Goal: Transaction & Acquisition: Purchase product/service

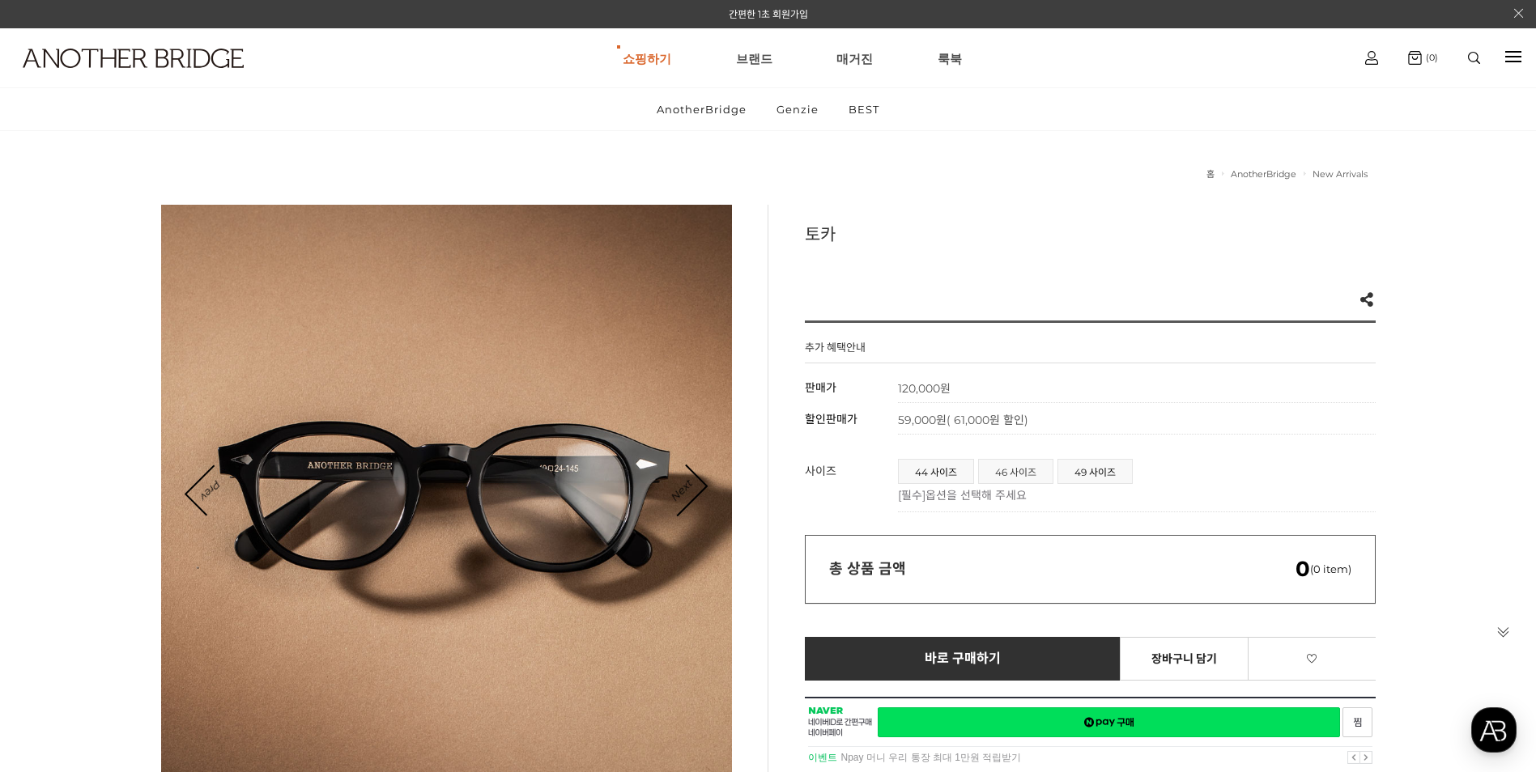
click at [1021, 464] on span "46 사이즈" at bounding box center [1016, 471] width 74 height 23
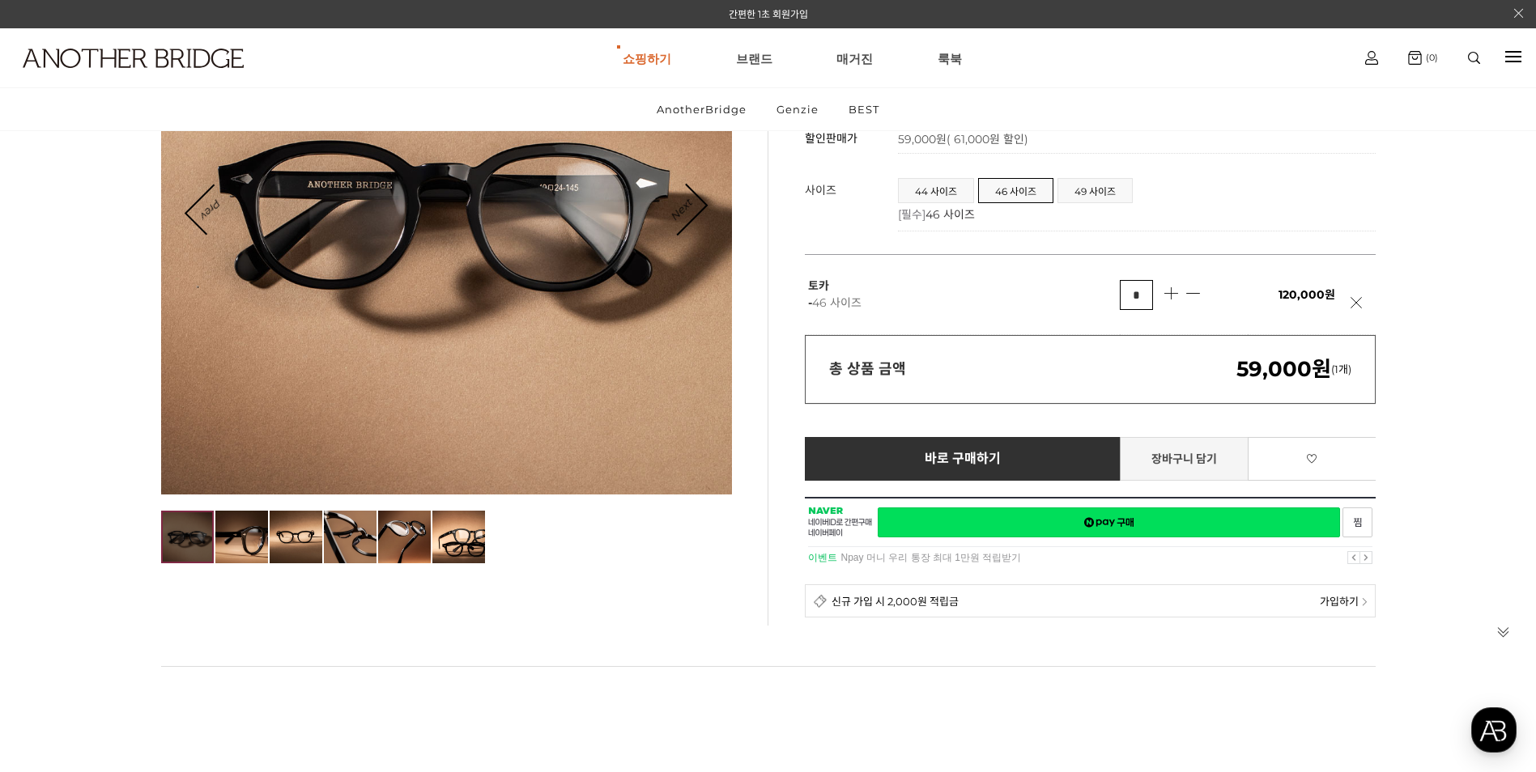
scroll to position [324, 0]
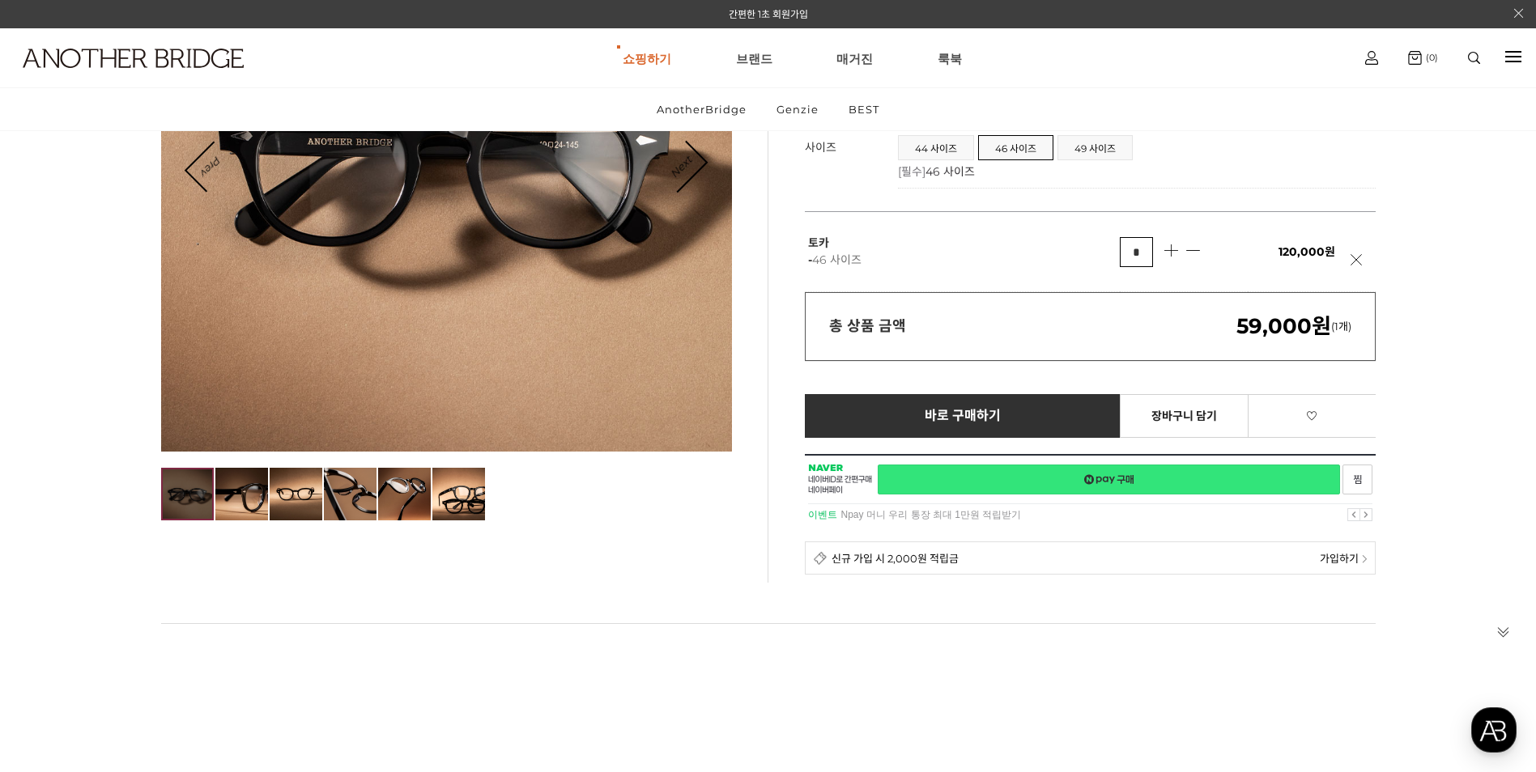
click at [1128, 481] on link "네이버페이 구매하기" at bounding box center [1108, 480] width 462 height 30
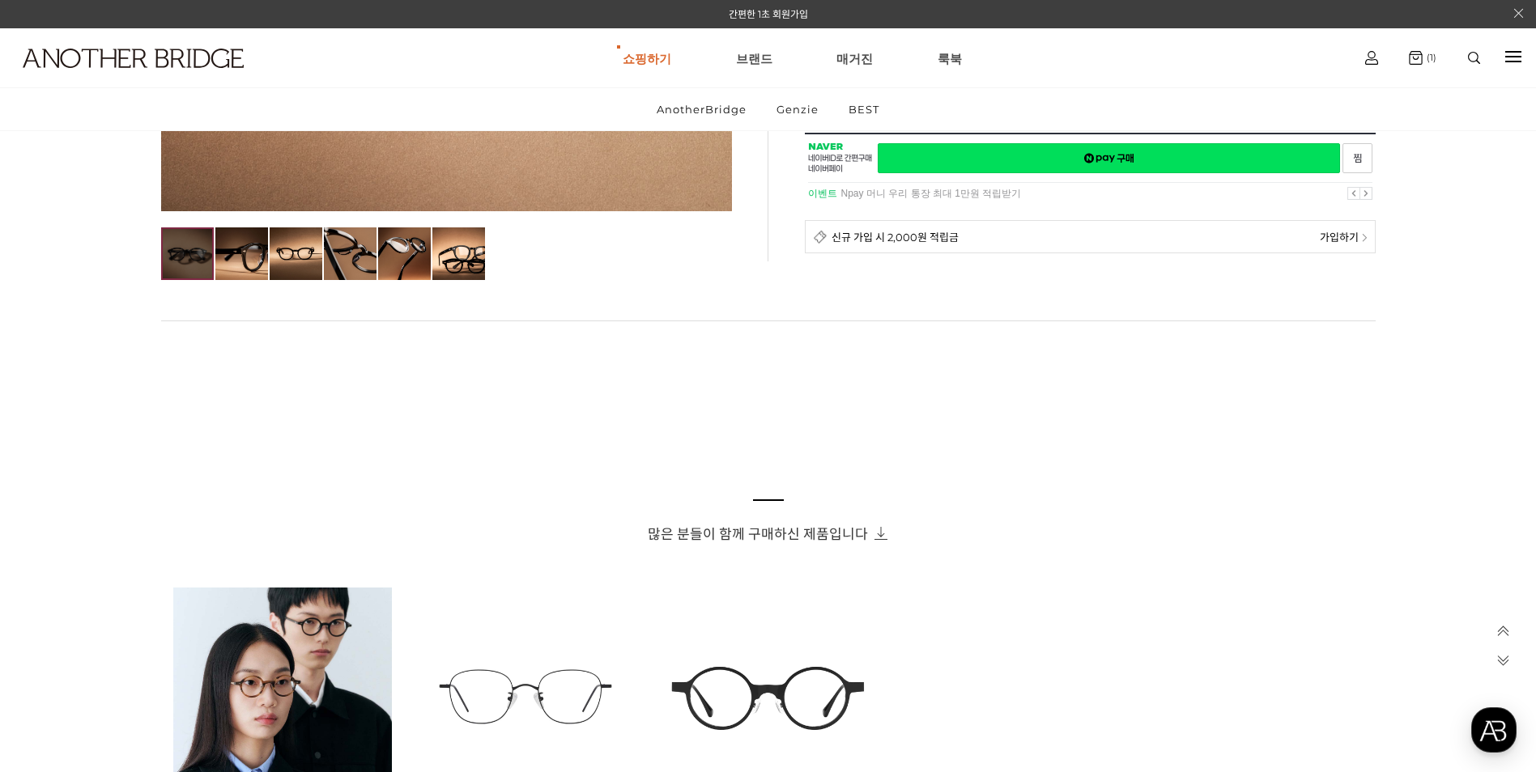
scroll to position [971, 0]
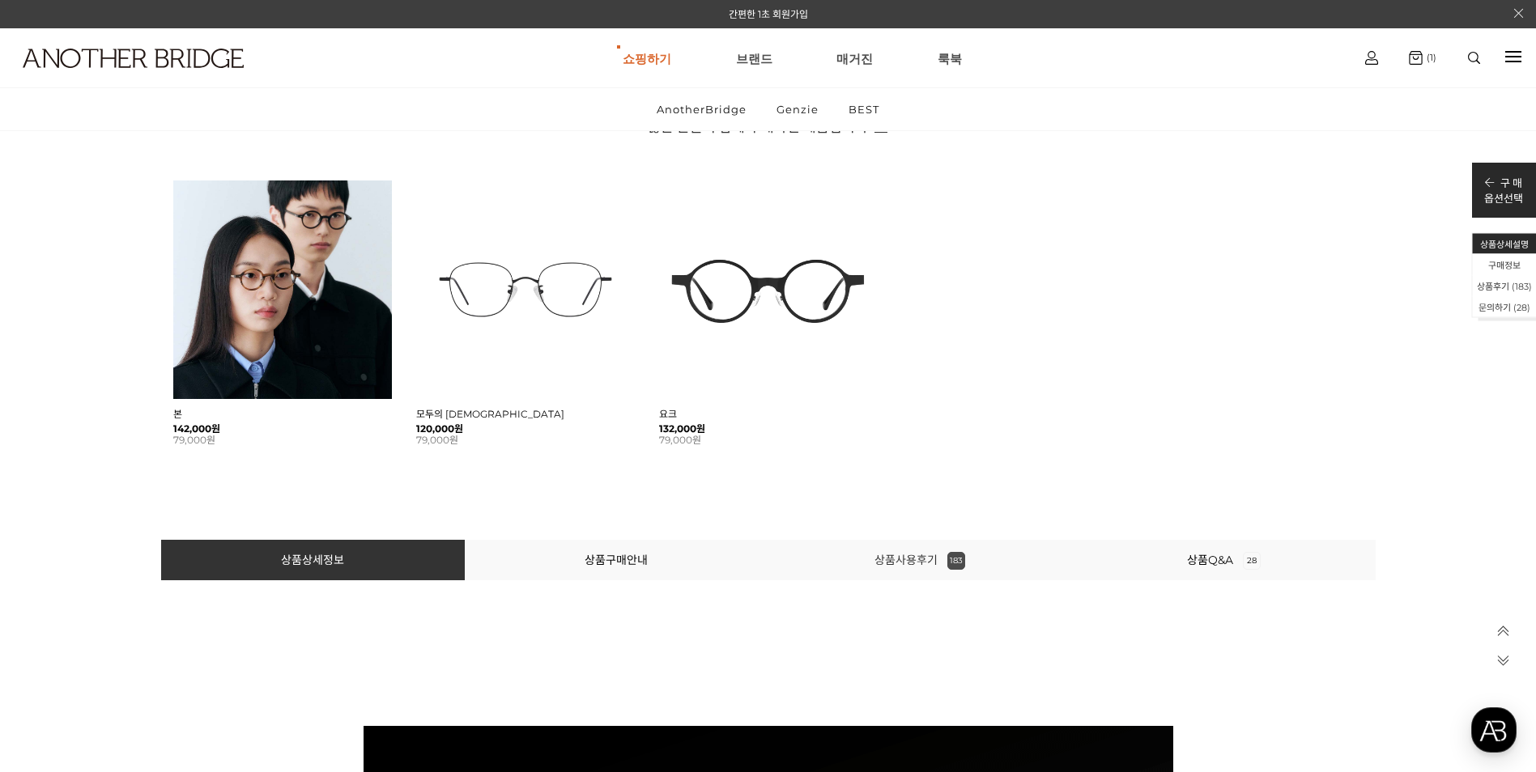
click at [928, 563] on link "상품사용후기 183" at bounding box center [919, 560] width 91 height 15
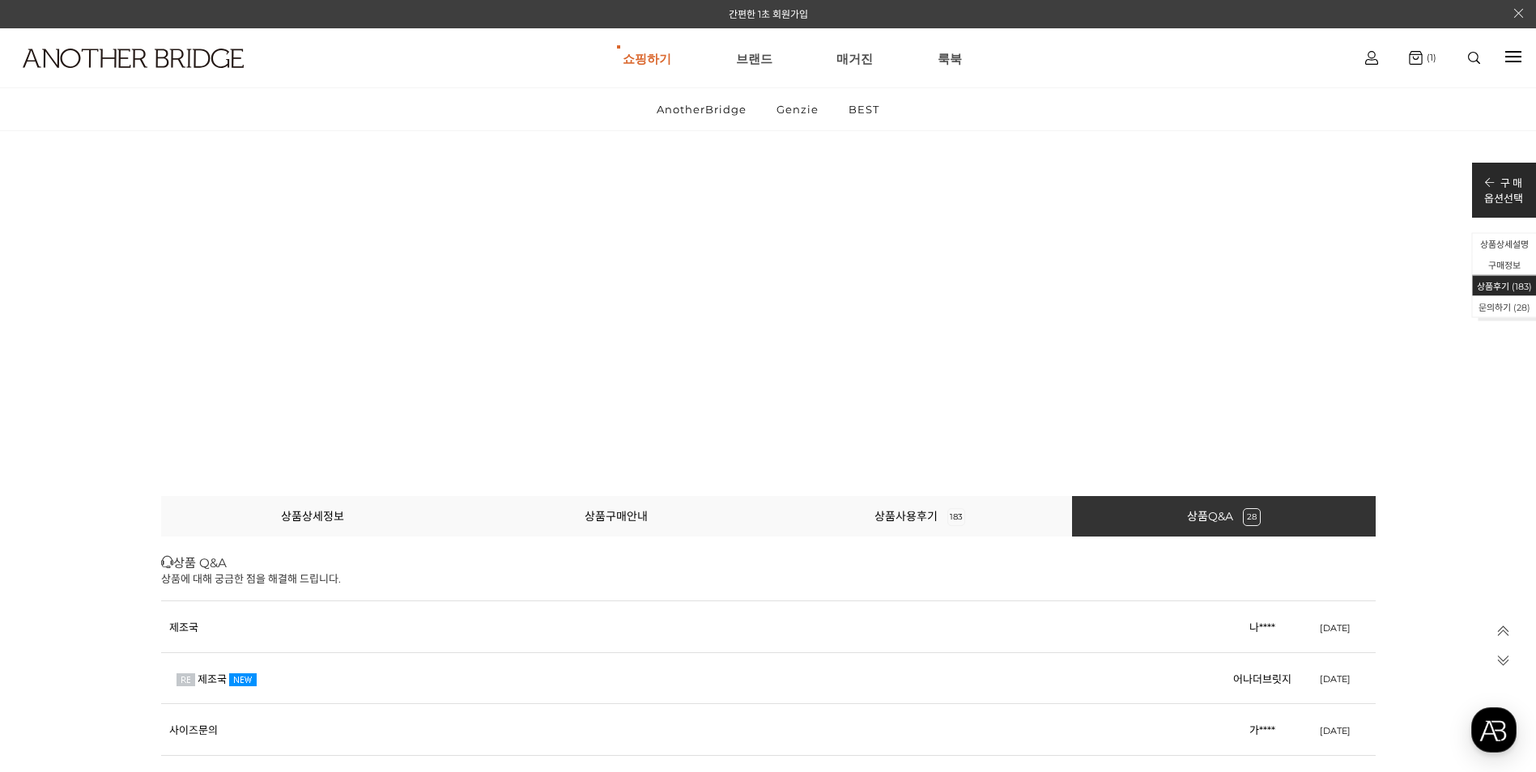
scroll to position [75188, 0]
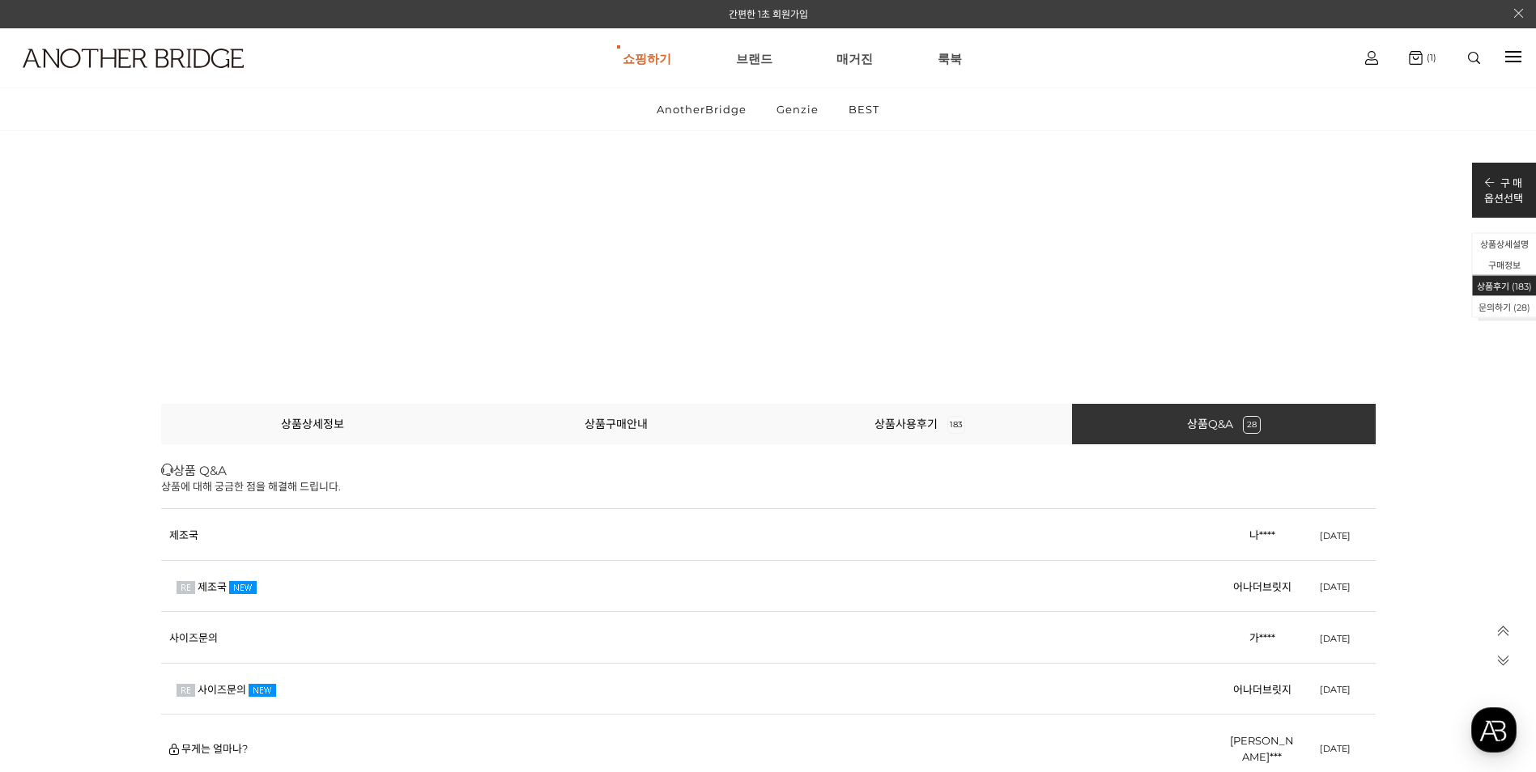
click at [232, 586] on img at bounding box center [243, 587] width 28 height 13
click at [202, 588] on link "제조국" at bounding box center [212, 586] width 29 height 13
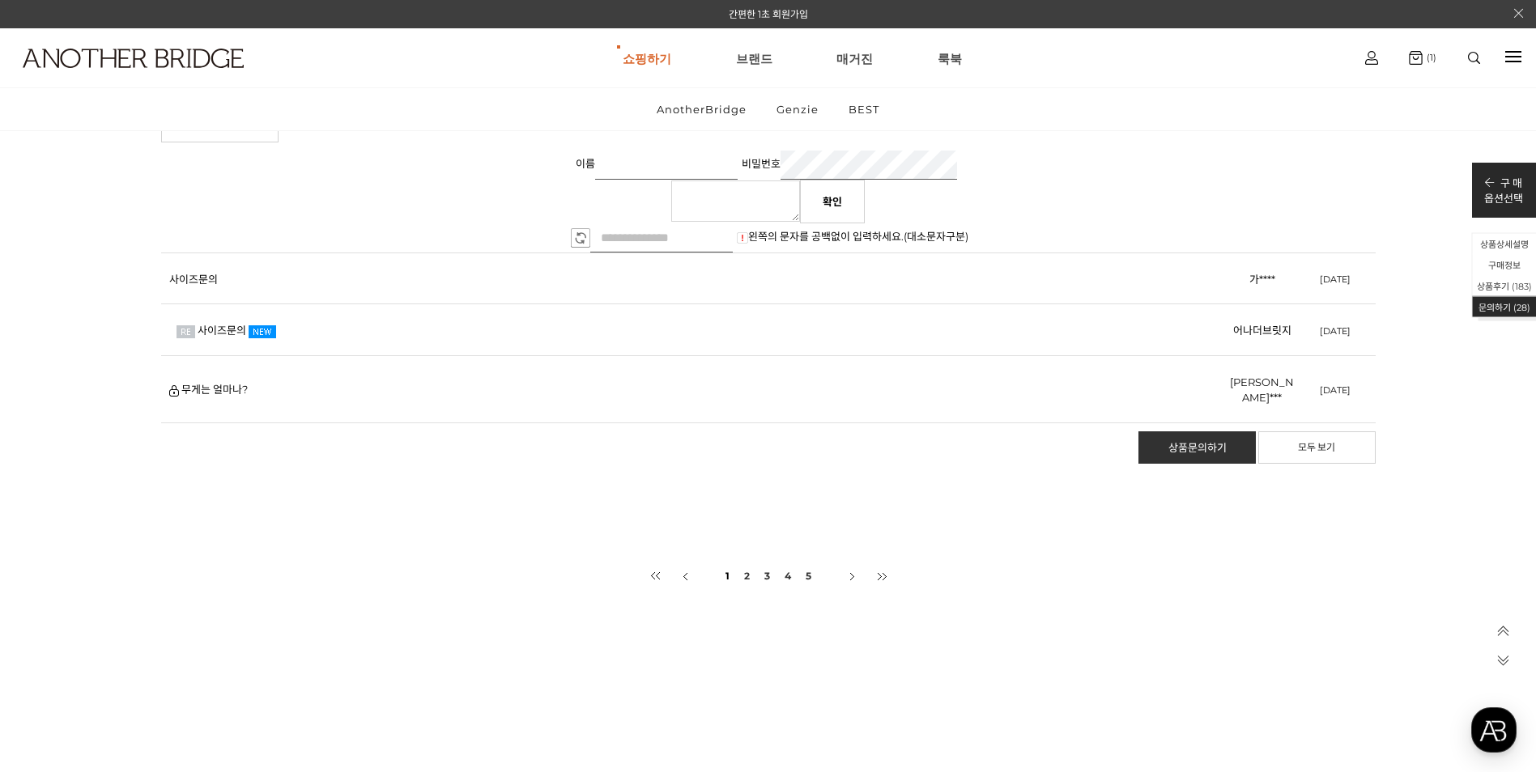
scroll to position [75917, 0]
